Goal: Navigation & Orientation: Go to known website

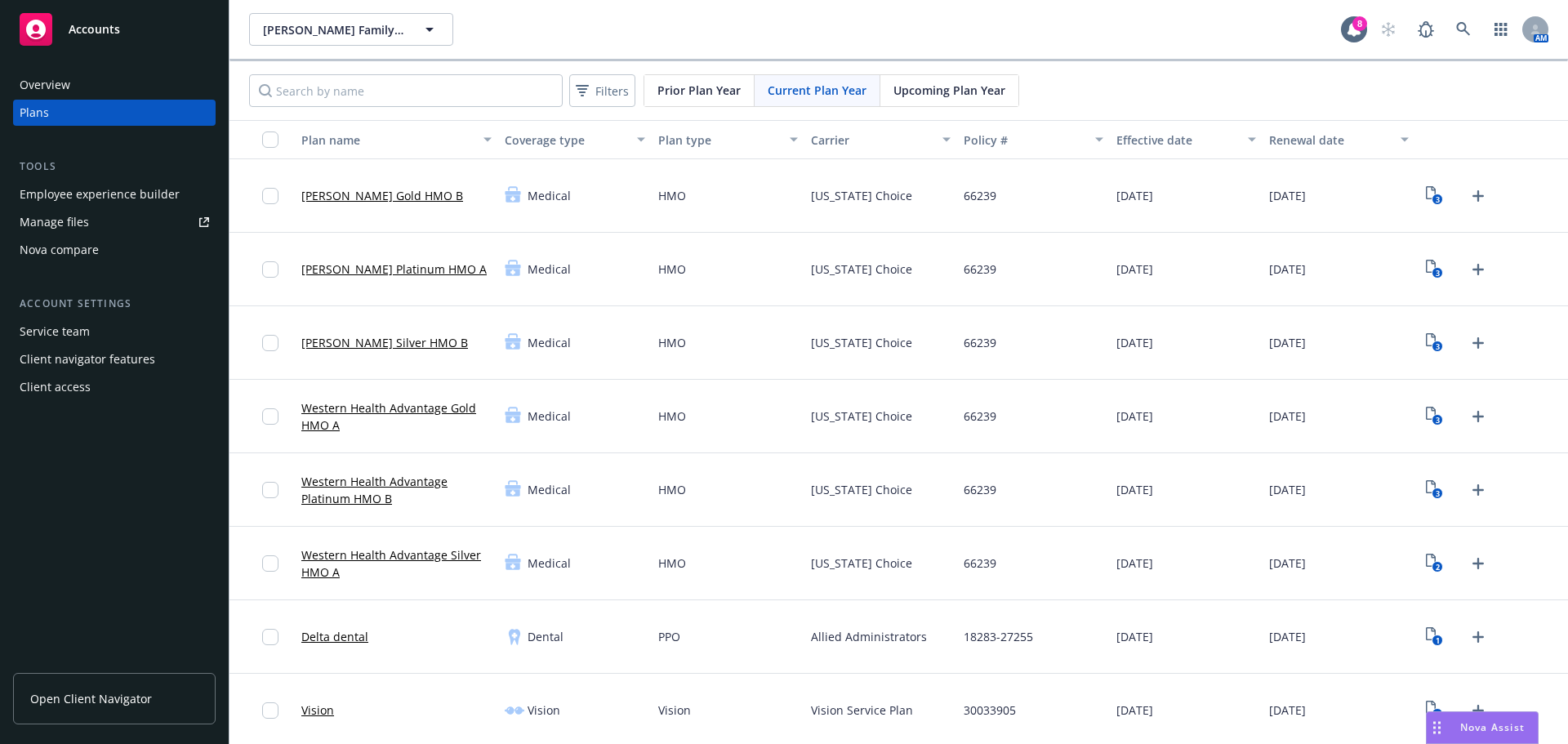
scroll to position [898, 0]
